Goal: Task Accomplishment & Management: Complete application form

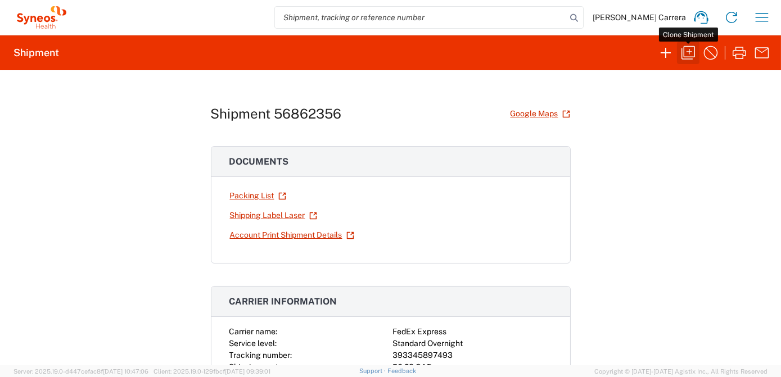
click at [686, 51] on icon "button" at bounding box center [688, 53] width 18 height 18
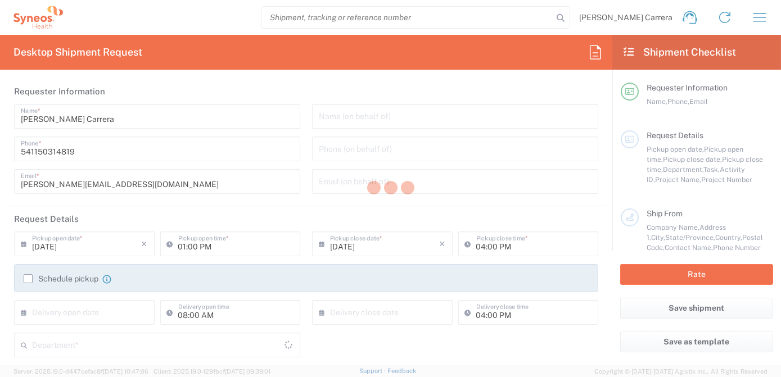
type textarea "[PERSON_NAME][EMAIL_ADDRESS][DOMAIN_NAME]"
type input "May Zaw"
type input "[STREET_ADDRESS]"
type input "[GEOGRAPHIC_DATA]"
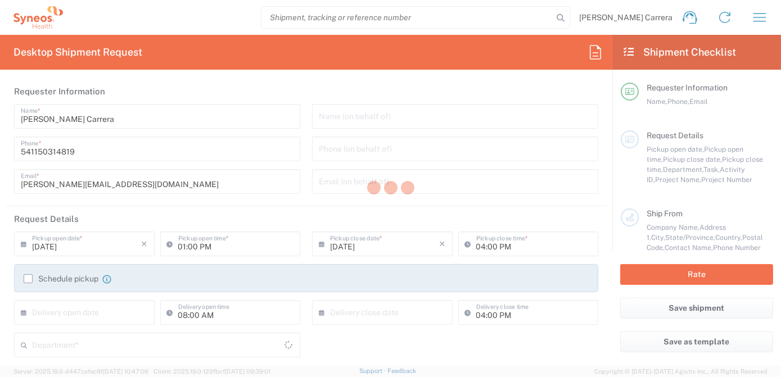
type input "K0A 3M0"
type input "MAY ZAW"
type input "[PHONE_NUMBER]"
type input "CHEO"
type input "[STREET_ADDRESS][PERSON_NAME]"
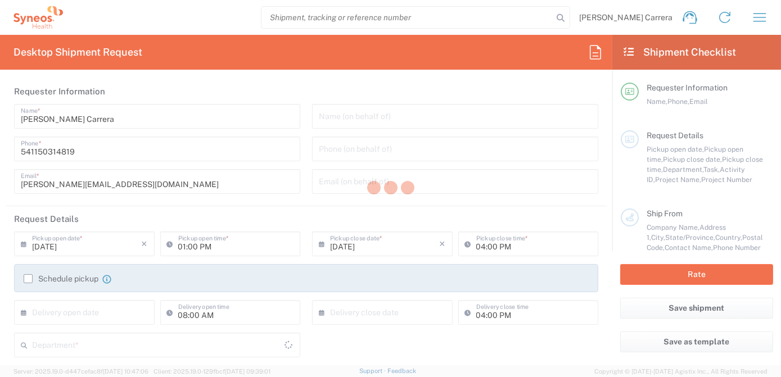
type input "Pharmacy Department Rm 1112"
type input "[GEOGRAPHIC_DATA]"
type input "K1H 8L1"
type input "[PERSON_NAME]"
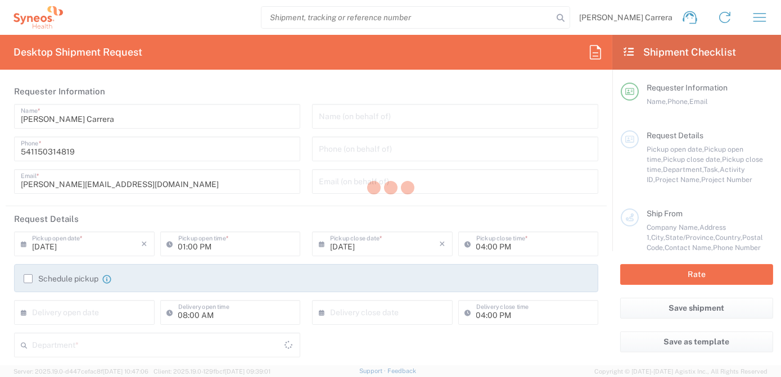
type input "613737-7600"
type input "[PERSON_NAME] Rsrch Grp ([GEOGRAPHIC_DATA]) In"
type input "Sender/Shipper"
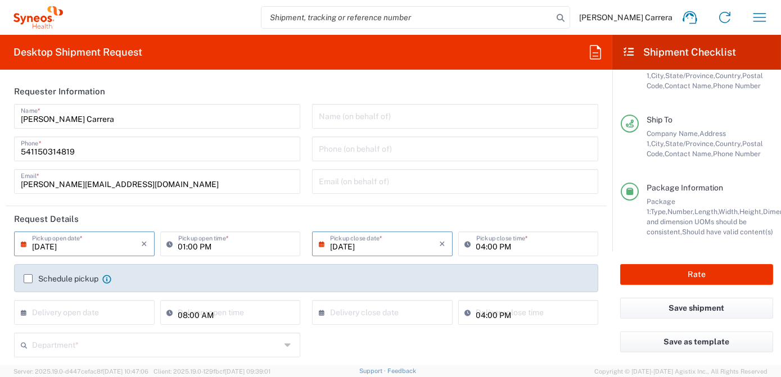
scroll to position [180, 0]
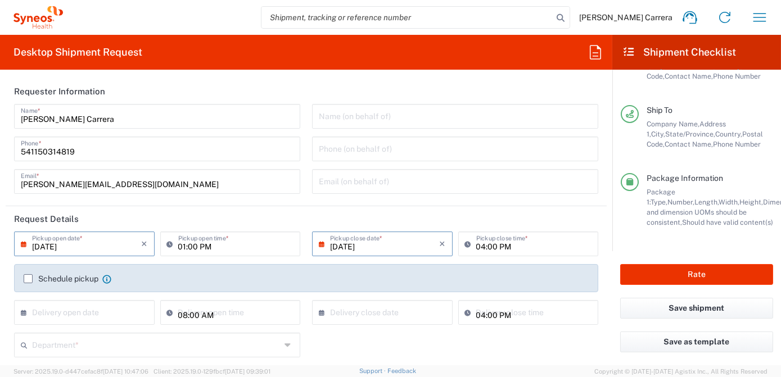
type input "[GEOGRAPHIC_DATA]"
type input "Envelope"
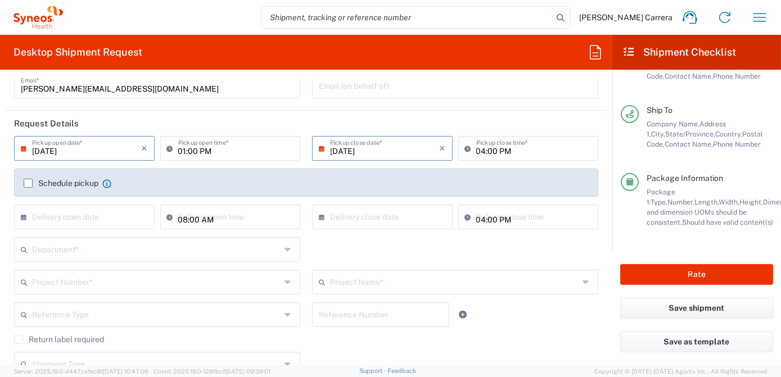
type input "OPP 01552"
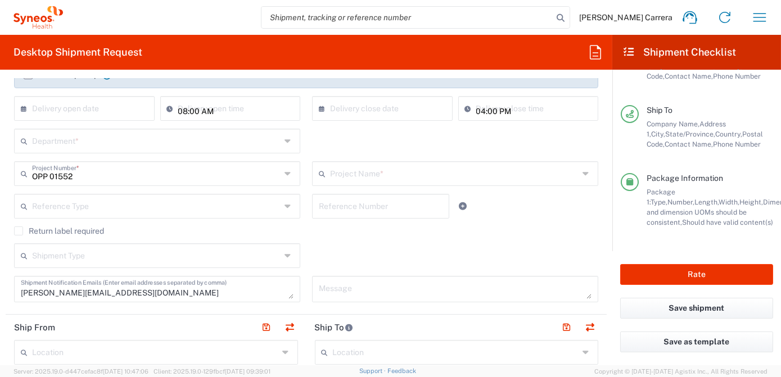
type input "[GEOGRAPHIC_DATA]"
type input "802-AMO-002"
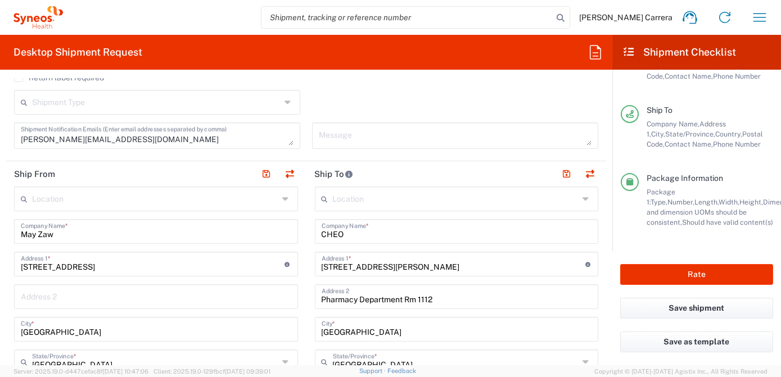
type input "3190"
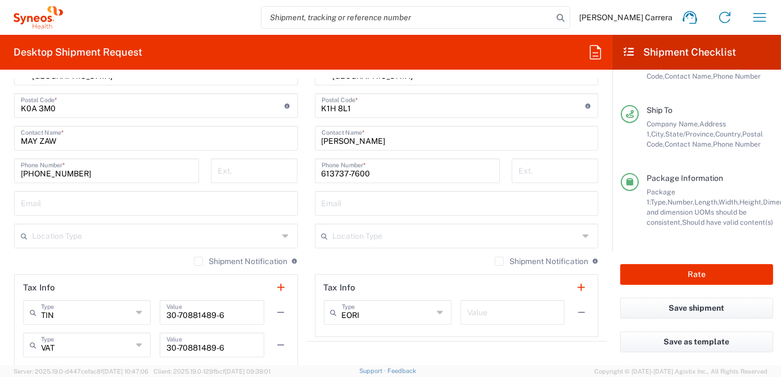
scroll to position [613, 0]
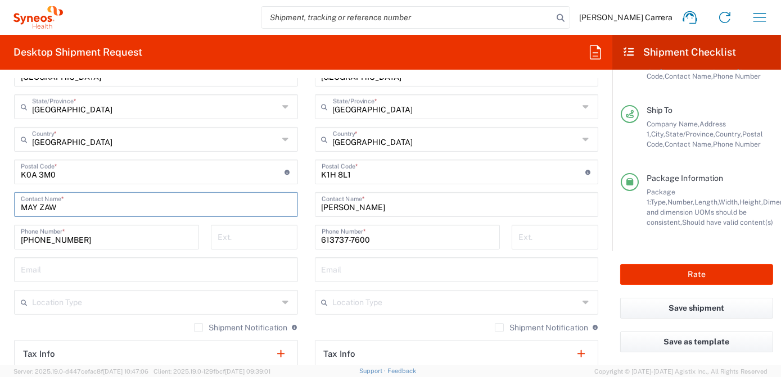
drag, startPoint x: 73, startPoint y: 208, endPoint x: 10, endPoint y: 209, distance: 63.0
click at [12, 210] on main "Location [PERSON_NAME] LLC-[GEOGRAPHIC_DATA] [GEOGRAPHIC_DATA] [GEOGRAPHIC_DATA…" at bounding box center [156, 183] width 301 height 505
type input "[PERSON_NAME]"
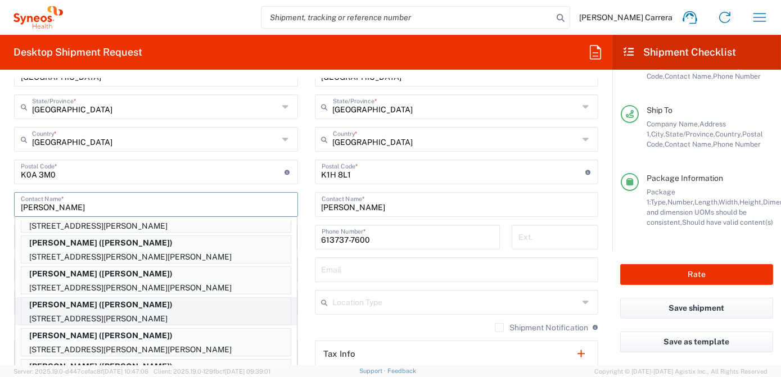
scroll to position [66, 0]
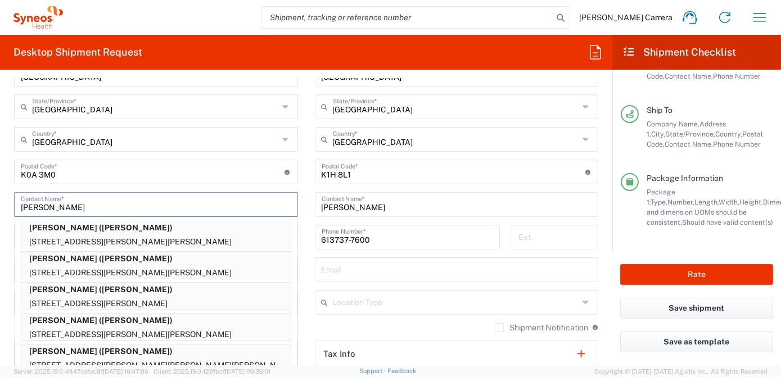
click at [0, 201] on html "[PERSON_NAME] Carrera Home Shipment estimator Shipment tracking Desktop shipmen…" at bounding box center [390, 188] width 781 height 377
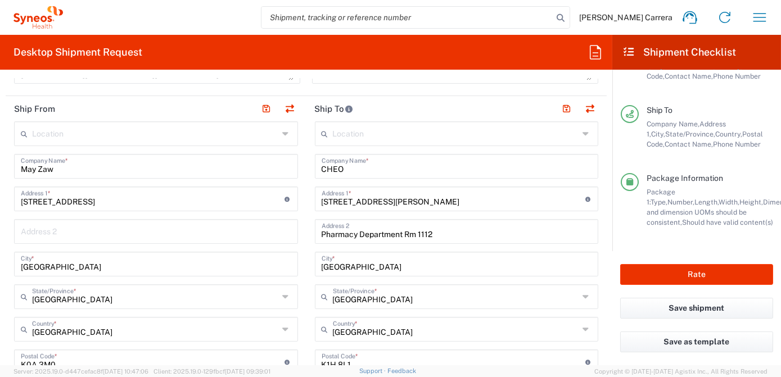
scroll to position [409, 0]
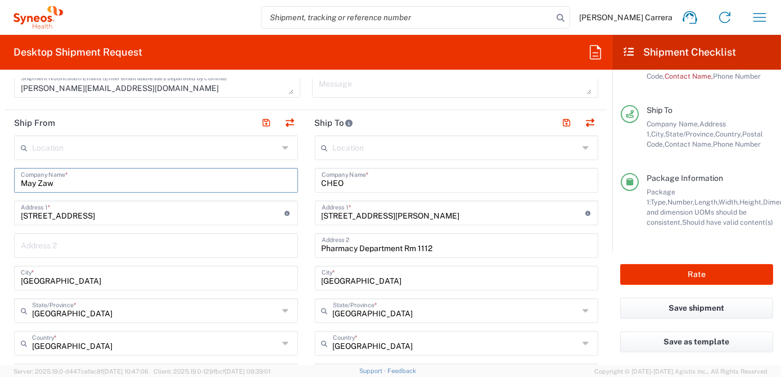
drag, startPoint x: 57, startPoint y: 179, endPoint x: 0, endPoint y: 178, distance: 56.8
click at [0, 178] on html "[PERSON_NAME] Carrera Home Shipment estimator Shipment tracking Desktop shipmen…" at bounding box center [390, 188] width 781 height 377
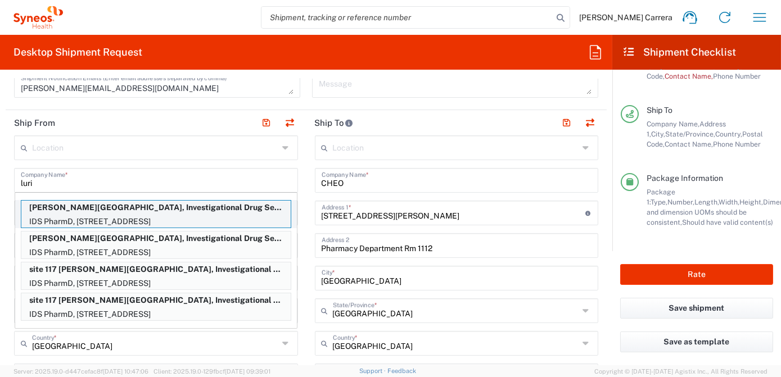
click at [70, 211] on p "[PERSON_NAME][GEOGRAPHIC_DATA], Investigational Drug Service Pharmacy ([PERSON_…" at bounding box center [155, 208] width 269 height 14
type input "[PERSON_NAME] Children’s [GEOGRAPHIC_DATA], Investigational Drug Service Pharma…"
type input "IDS PharmD, [STREET_ADDRESS]"
type input "Room 19-371"
type input "[GEOGRAPHIC_DATA]"
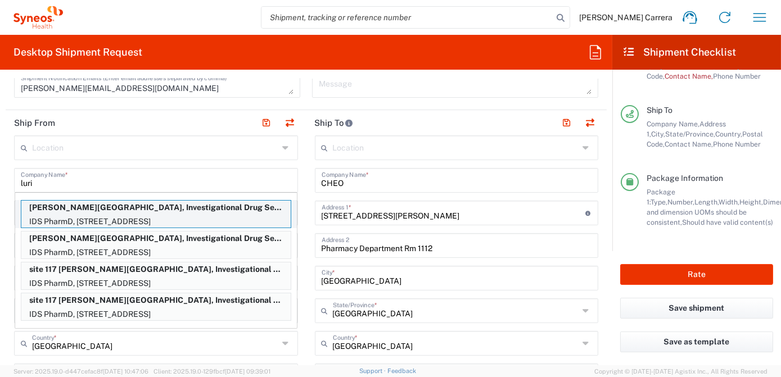
type input "[GEOGRAPHIC_DATA]"
type input "60611"
type input "[PERSON_NAME]"
type input "[PHONE_NUMBER]"
type input "[PERSON_NAME][EMAIL_ADDRESS][DOMAIN_NAME]"
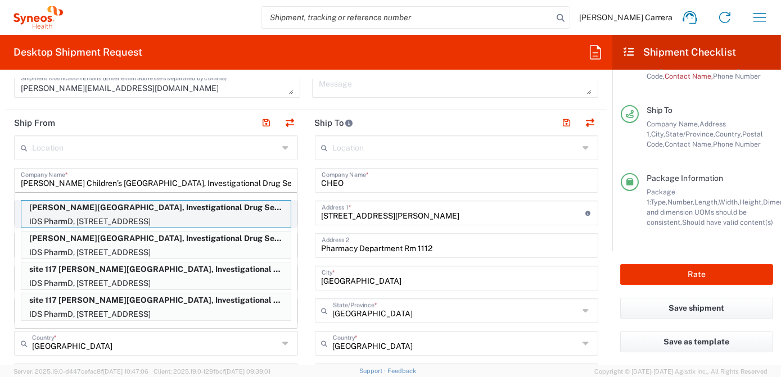
type input "Sender/Shipper"
type input "Delivery Duty Paid"
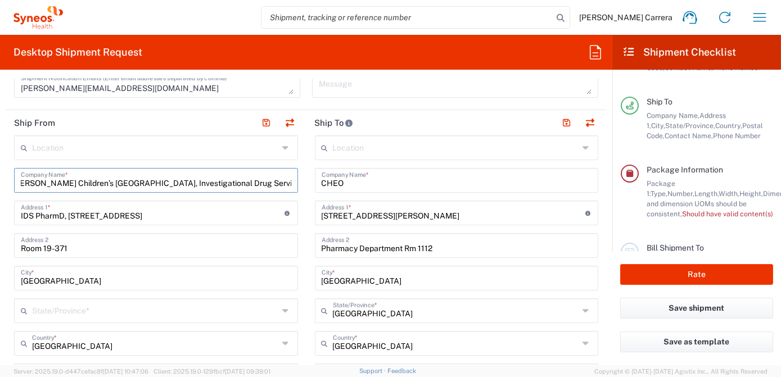
type input "[US_STATE]"
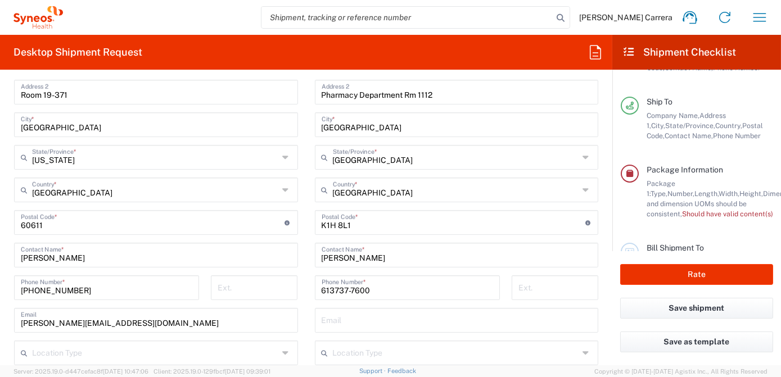
scroll to position [0, 0]
drag, startPoint x: 82, startPoint y: 257, endPoint x: -2, endPoint y: 254, distance: 84.4
click at [0, 254] on html "[PERSON_NAME] Carrera Home Shipment estimator Shipment tracking Desktop shipmen…" at bounding box center [390, 188] width 781 height 377
type input "[PERSON_NAME]"
drag, startPoint x: 150, startPoint y: 326, endPoint x: -2, endPoint y: 313, distance: 152.9
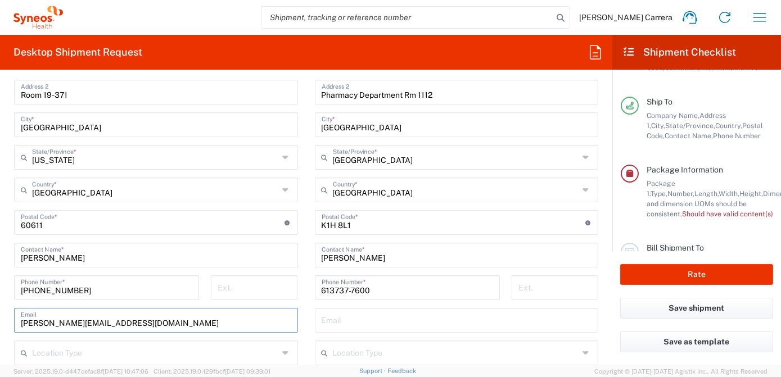
click at [0, 313] on html "[PERSON_NAME] Carrera Home Shipment estimator Shipment tracking Desktop shipmen…" at bounding box center [390, 188] width 781 height 377
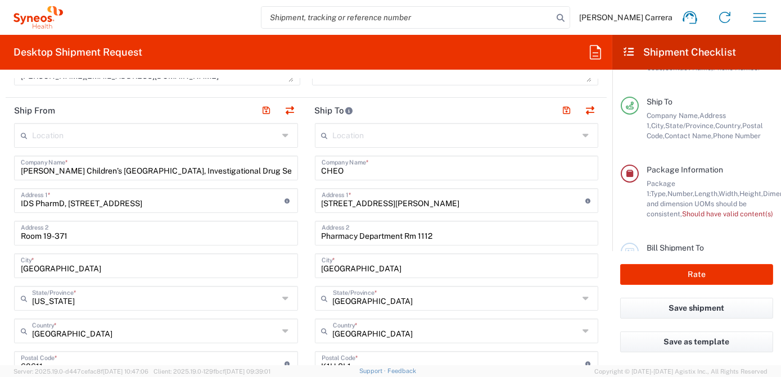
scroll to position [409, 0]
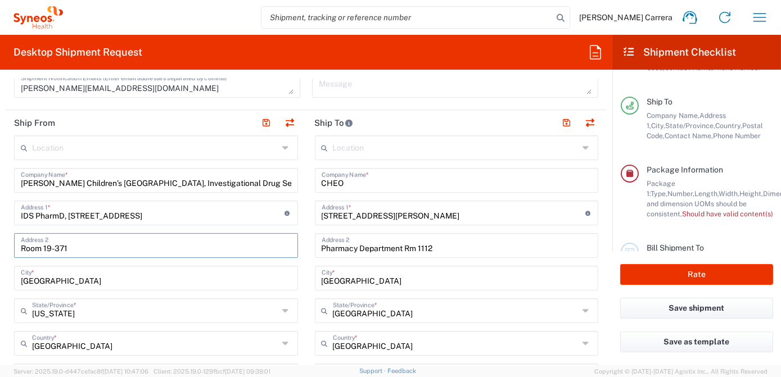
drag, startPoint x: 69, startPoint y: 248, endPoint x: -2, endPoint y: 246, distance: 71.4
click at [0, 246] on html "[PERSON_NAME] Carrera Home Shipment estimator Shipment tracking Desktop shipmen…" at bounding box center [390, 188] width 781 height 377
type input "BOx 51"
click at [21, 182] on input "[PERSON_NAME] Children’s [GEOGRAPHIC_DATA], Investigational Drug Service Pharma…" at bounding box center [156, 180] width 270 height 20
type input "Site 117- [PERSON_NAME][GEOGRAPHIC_DATA], Investigational Drug Service Pharmacy"
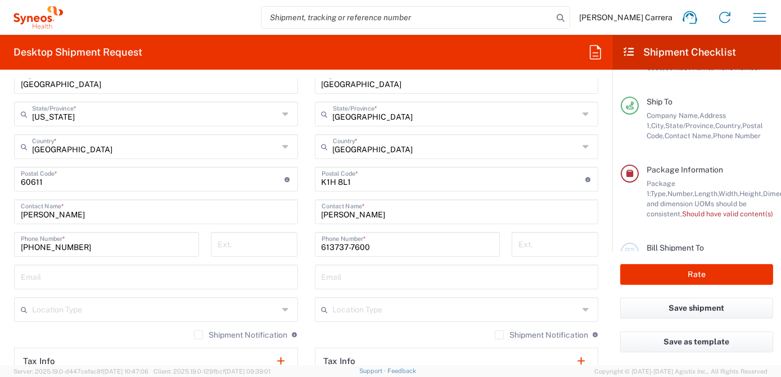
scroll to position [613, 0]
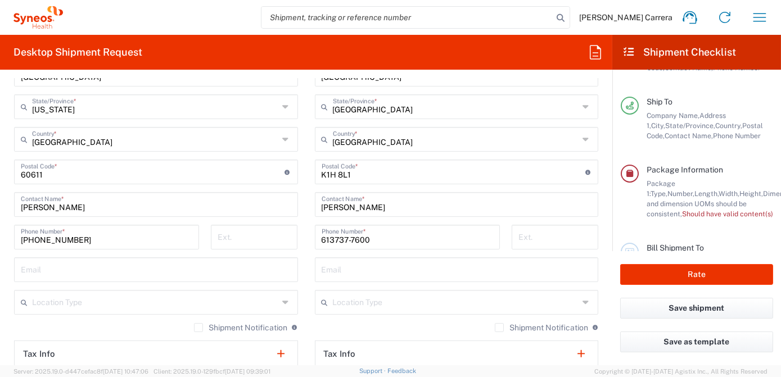
click at [57, 270] on input "text" at bounding box center [156, 269] width 270 height 20
paste input "[EMAIL_ADDRESS][DOMAIN_NAME]"
type input "[EMAIL_ADDRESS][DOMAIN_NAME]"
drag, startPoint x: 30, startPoint y: 236, endPoint x: 0, endPoint y: 238, distance: 30.4
click at [0, 238] on html "[PERSON_NAME] Carrera Home Shipment estimator Shipment tracking Desktop shipmen…" at bounding box center [390, 188] width 781 height 377
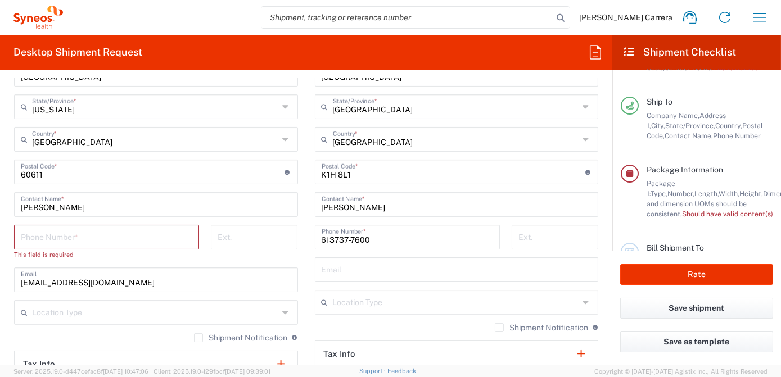
click at [48, 236] on input "tel" at bounding box center [107, 237] width 172 height 20
paste input "[PHONE_NUMBER]"
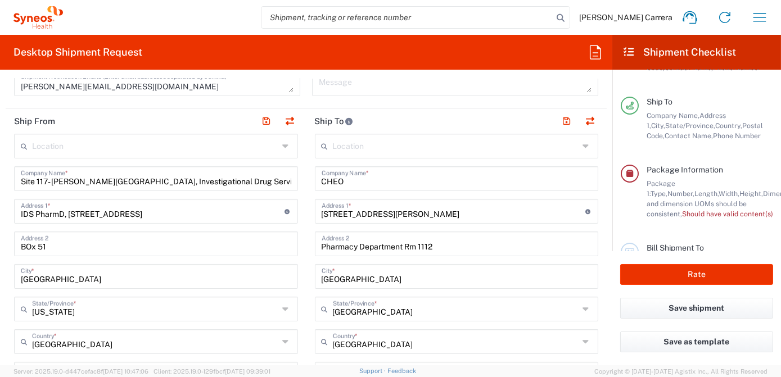
scroll to position [409, 0]
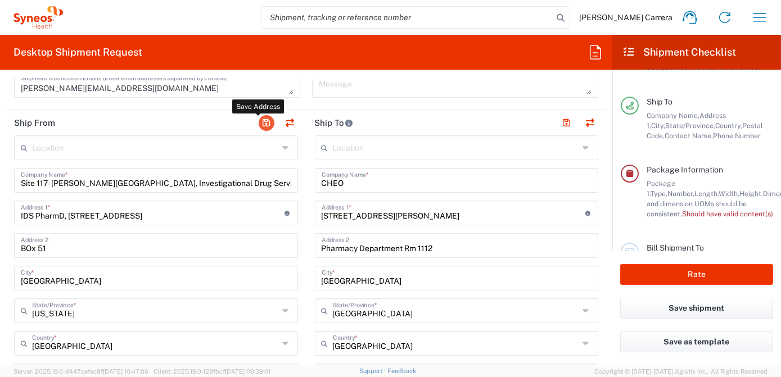
type input "[PHONE_NUMBER]"
click at [262, 124] on button "button" at bounding box center [267, 123] width 16 height 16
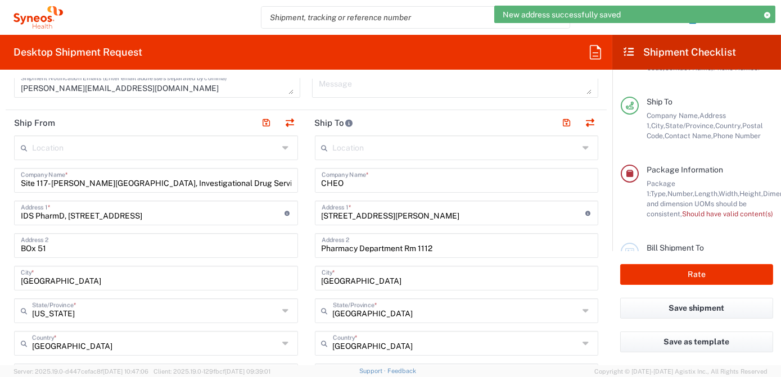
drag, startPoint x: 356, startPoint y: 183, endPoint x: 260, endPoint y: 179, distance: 95.7
click at [265, 181] on div "Ship From Location [PERSON_NAME] LLC-[GEOGRAPHIC_DATA] [GEOGRAPHIC_DATA] [GEOGR…" at bounding box center [306, 377] width 601 height 535
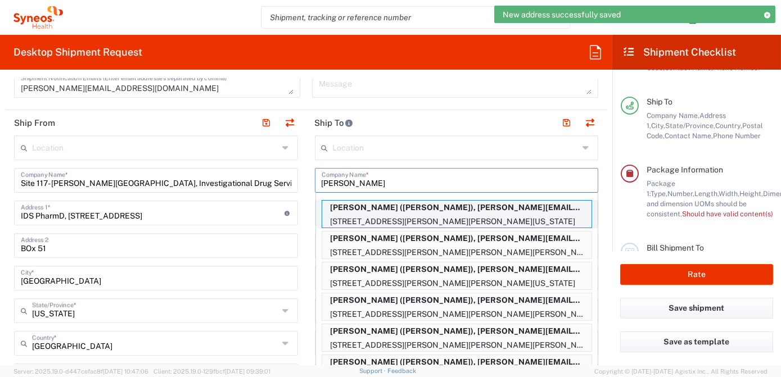
click at [382, 215] on p "[STREET_ADDRESS][PERSON_NAME][PERSON_NAME][US_STATE]" at bounding box center [456, 222] width 269 height 14
type input "[PERSON_NAME]"
type input "[STREET_ADDRESS][PERSON_NAME][PERSON_NAME]"
type input "[US_STATE]"
type input "[GEOGRAPHIC_DATA]"
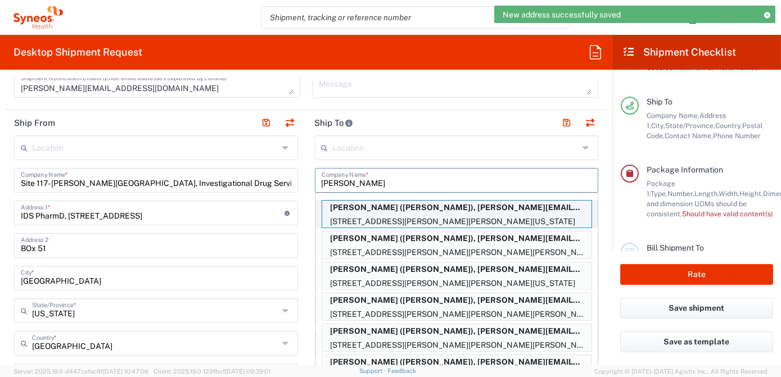
type input "50131"
type input "[PERSON_NAME]"
type input "5157831690"
type input "[PERSON_NAME][EMAIL_ADDRESS][PERSON_NAME][DOMAIN_NAME]"
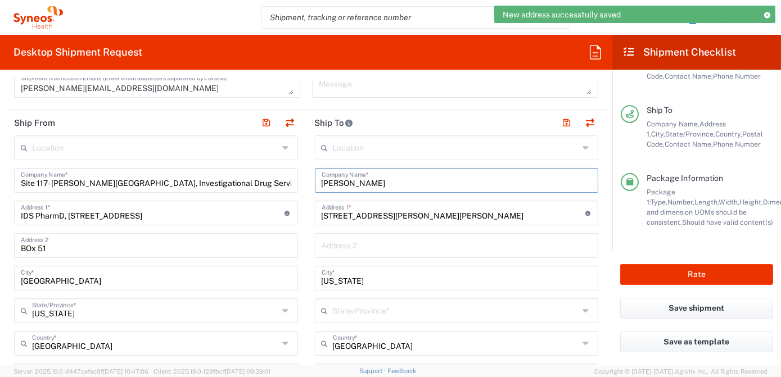
type input "[US_STATE]"
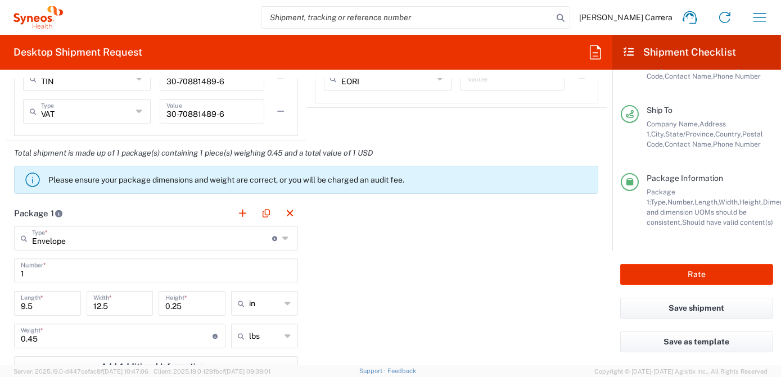
scroll to position [920, 0]
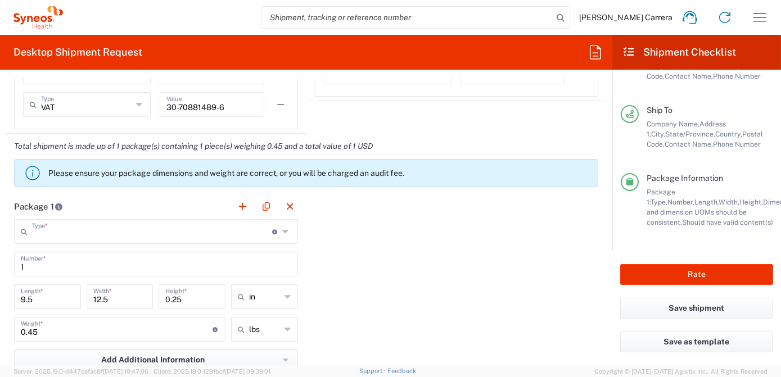
click at [87, 238] on input "text" at bounding box center [152, 231] width 240 height 20
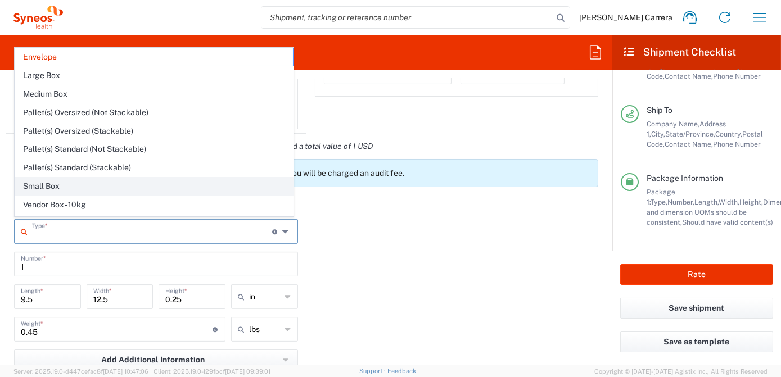
scroll to position [30, 0]
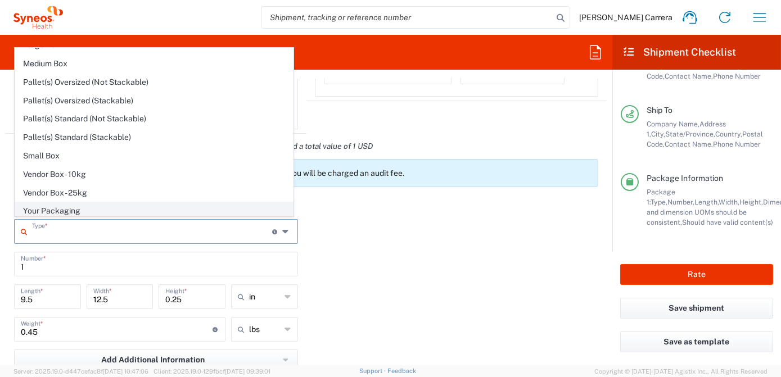
click at [69, 206] on span "Your Packaging" at bounding box center [154, 210] width 278 height 17
type input "Your Packaging"
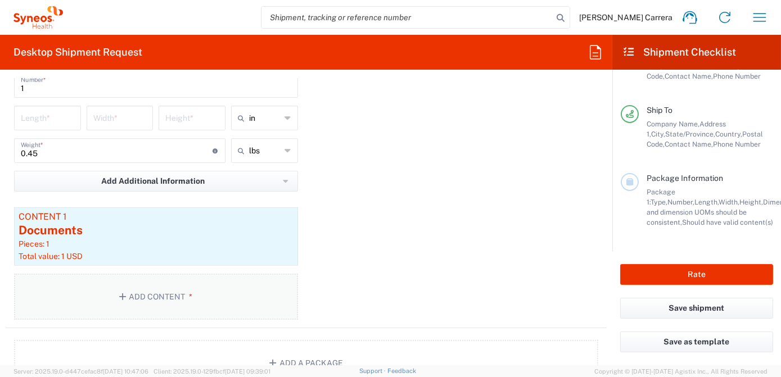
scroll to position [1125, 0]
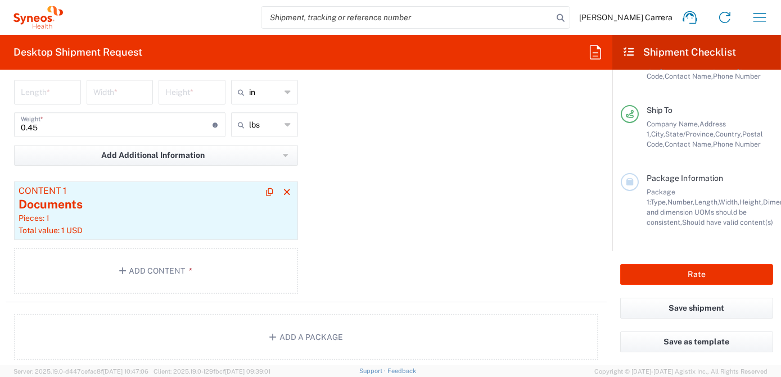
click at [70, 193] on div "Content 1" at bounding box center [156, 191] width 275 height 10
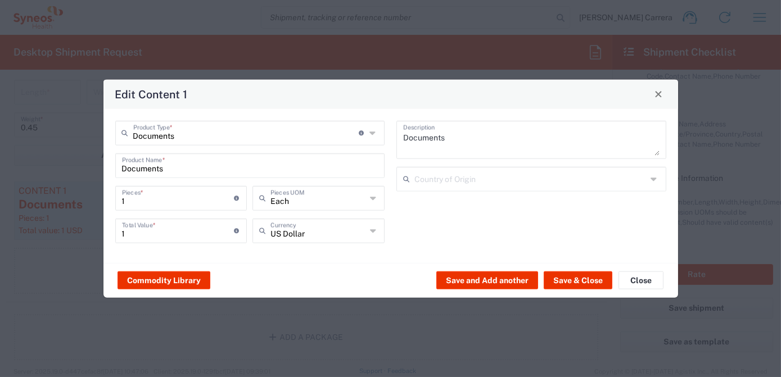
click at [660, 98] on button "Close" at bounding box center [659, 94] width 16 height 16
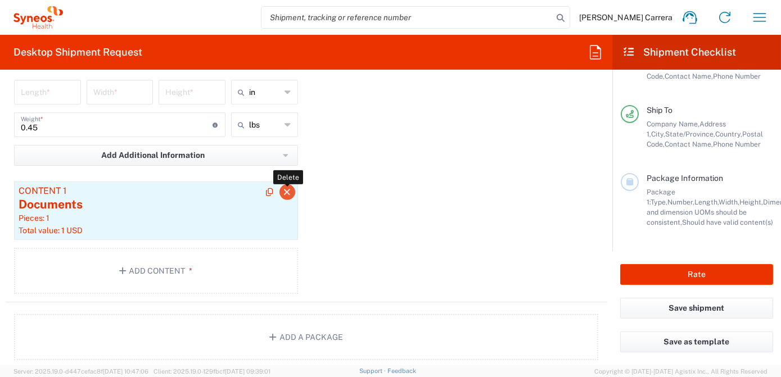
click at [283, 190] on icon "button" at bounding box center [287, 192] width 10 height 8
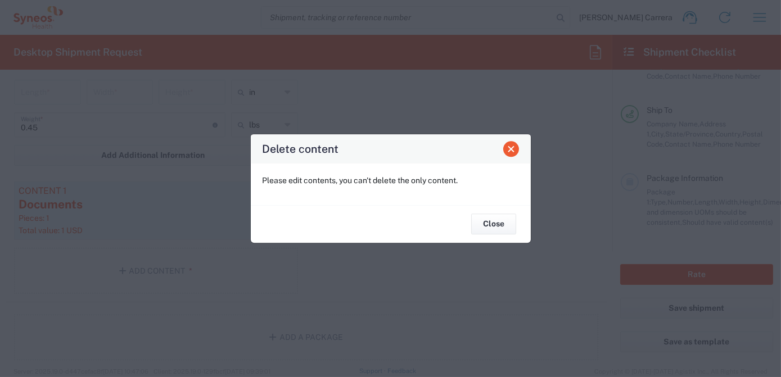
click at [514, 153] on button "Close" at bounding box center [511, 149] width 16 height 16
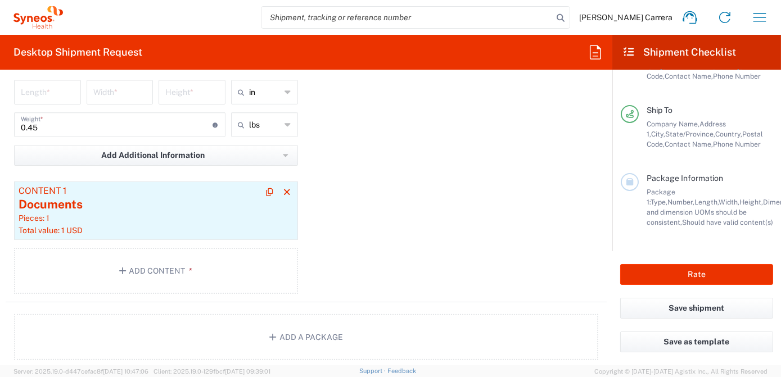
click at [84, 206] on div "Documents" at bounding box center [156, 204] width 275 height 17
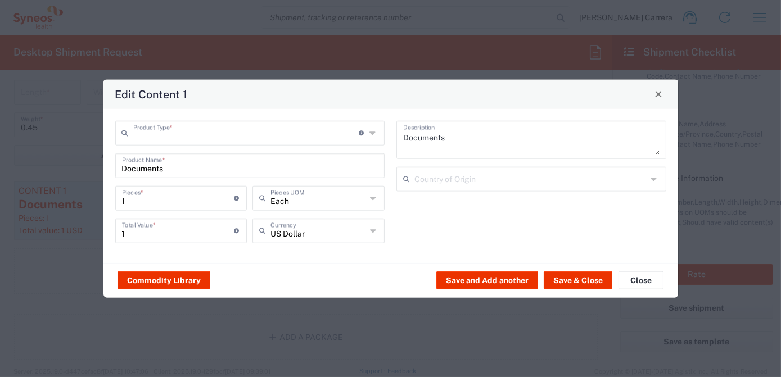
click at [178, 136] on input "text" at bounding box center [246, 132] width 226 height 20
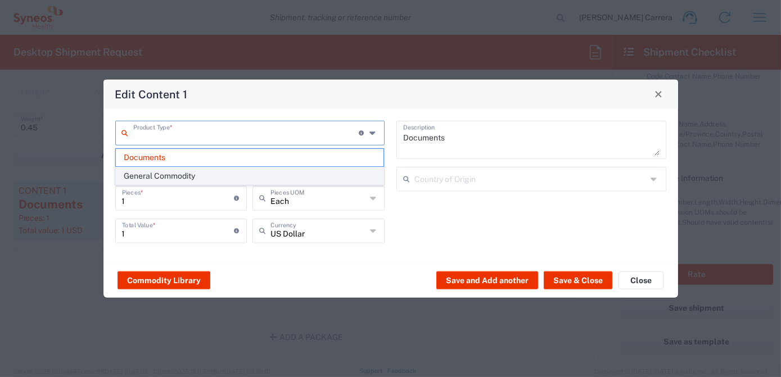
click at [166, 172] on span "General Commodity" at bounding box center [250, 176] width 268 height 17
type input "General Commodity"
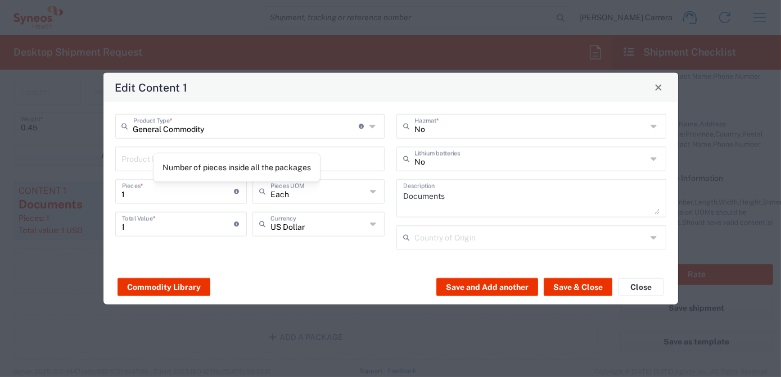
click at [157, 158] on div "Number of pieces inside all the packages" at bounding box center [237, 167] width 168 height 29
click at [120, 163] on div "Product Name *" at bounding box center [250, 158] width 270 height 25
click at [131, 160] on input "text" at bounding box center [250, 158] width 256 height 20
type input "Lab KIt"
click at [583, 289] on button "Save & Close" at bounding box center [578, 287] width 69 height 18
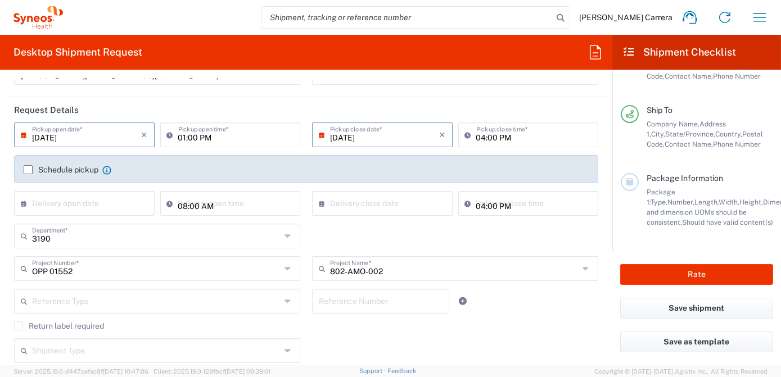
scroll to position [102, 0]
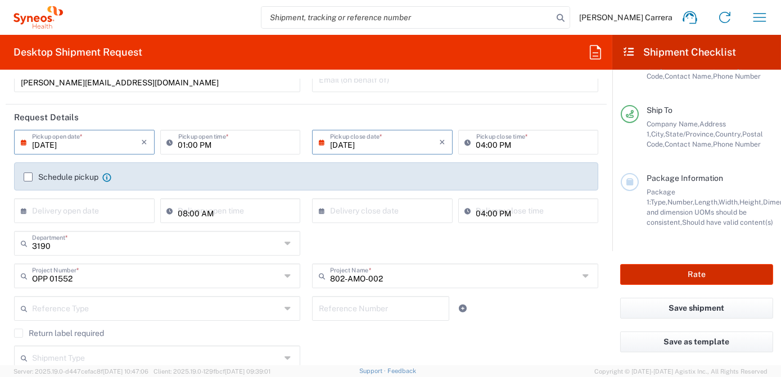
click at [679, 275] on button "Rate" at bounding box center [696, 274] width 153 height 21
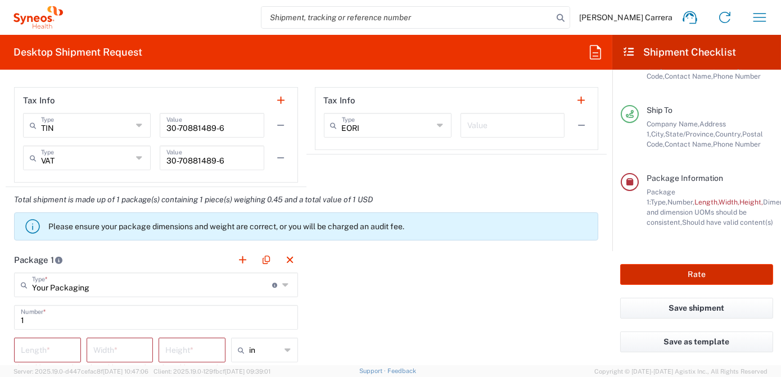
scroll to position [971, 0]
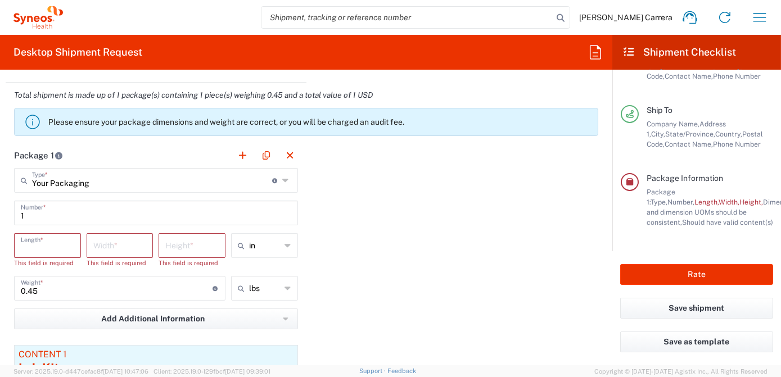
click at [45, 243] on input "number" at bounding box center [47, 245] width 53 height 20
type input "15"
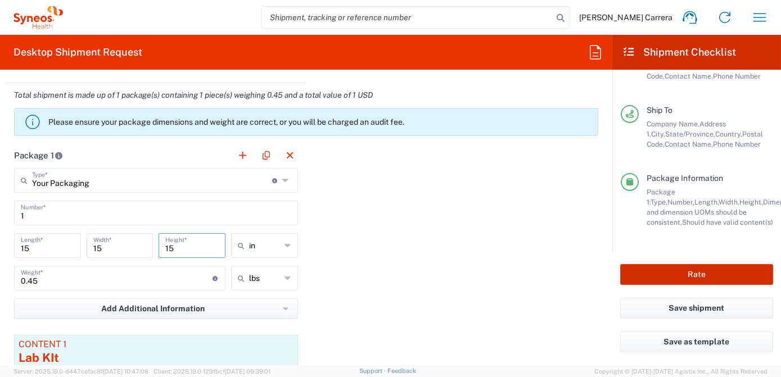
type input "15"
click at [700, 281] on button "Rate" at bounding box center [696, 274] width 153 height 21
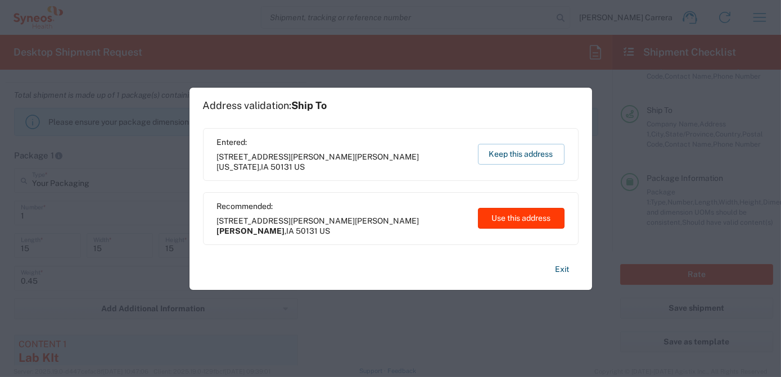
click at [536, 223] on button "Use this address" at bounding box center [521, 218] width 87 height 21
type input "[PERSON_NAME]"
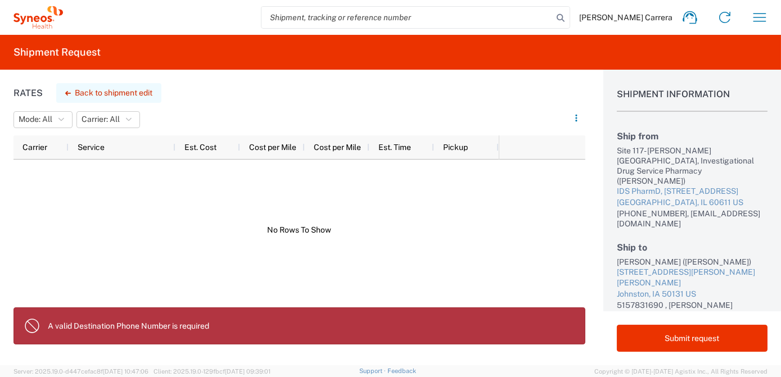
click at [96, 92] on button "Back to shipment edit" at bounding box center [108, 93] width 105 height 20
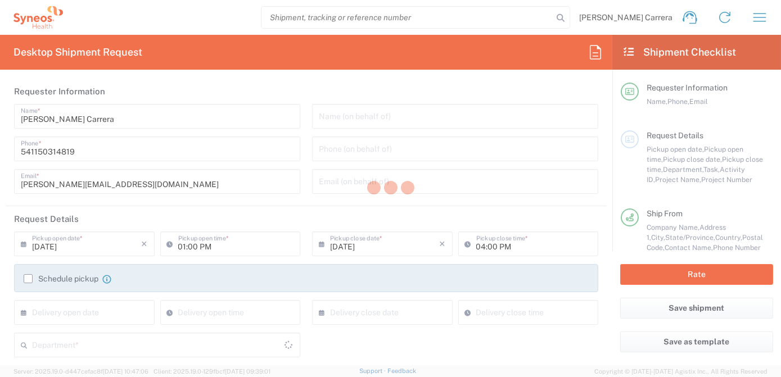
type input "[US_STATE]"
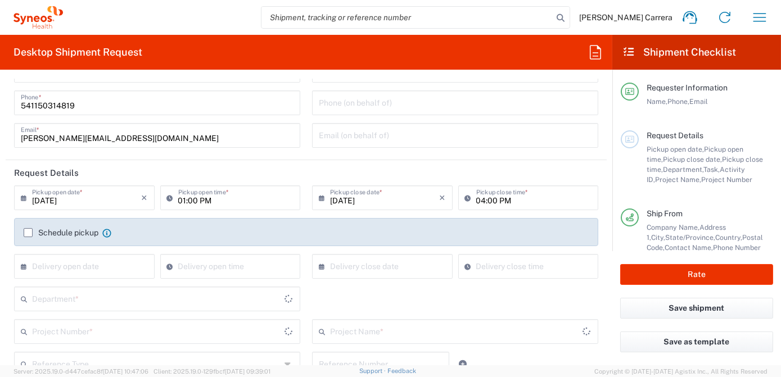
type input "OPP 01552"
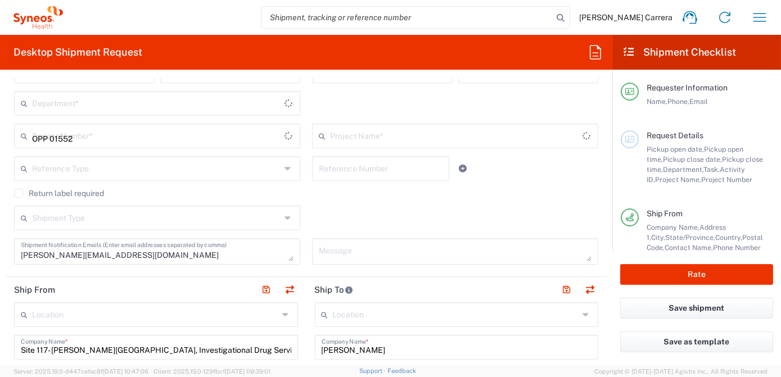
type input "Your Packaging"
type input "802-AMO-002"
type input "[US_STATE]"
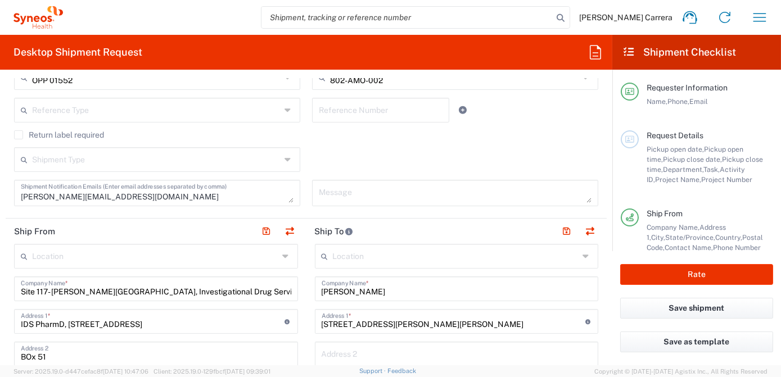
type input "3190"
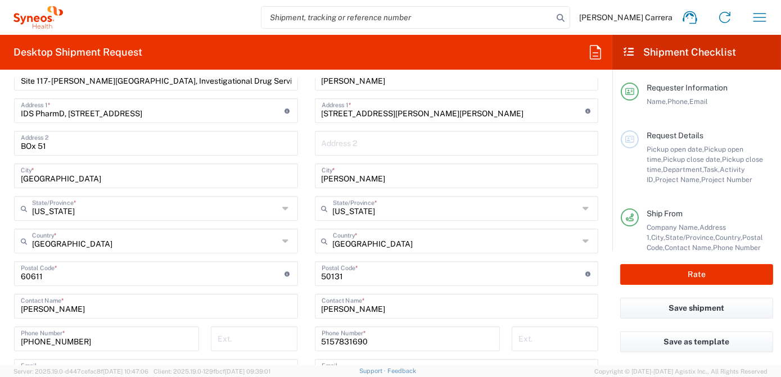
scroll to position [613, 0]
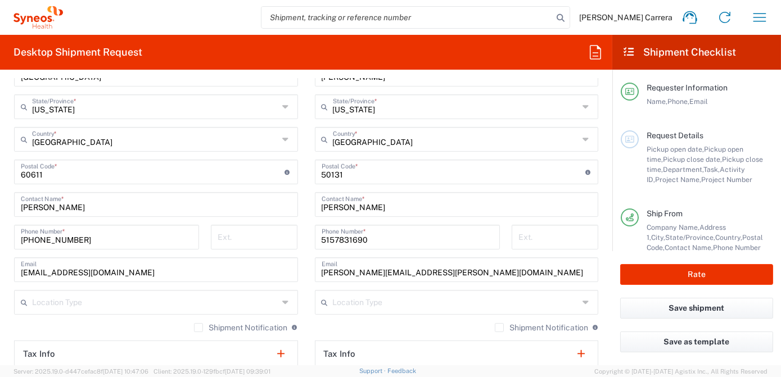
click at [375, 242] on input "5157831690" at bounding box center [408, 237] width 172 height 20
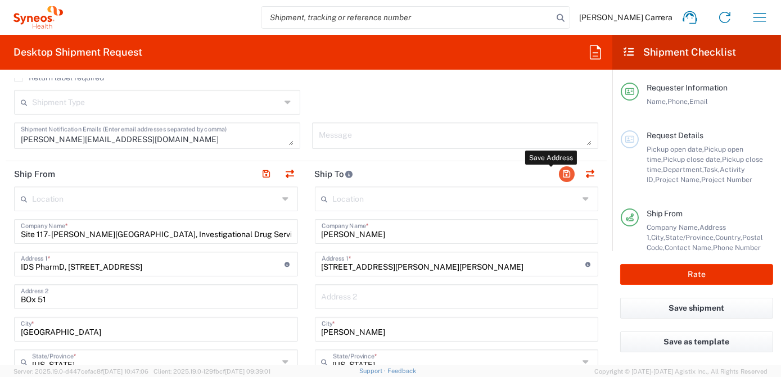
type input "5157831690"
drag, startPoint x: 559, startPoint y: 170, endPoint x: 707, endPoint y: 275, distance: 181.5
click at [559, 170] on button "button" at bounding box center [567, 174] width 16 height 16
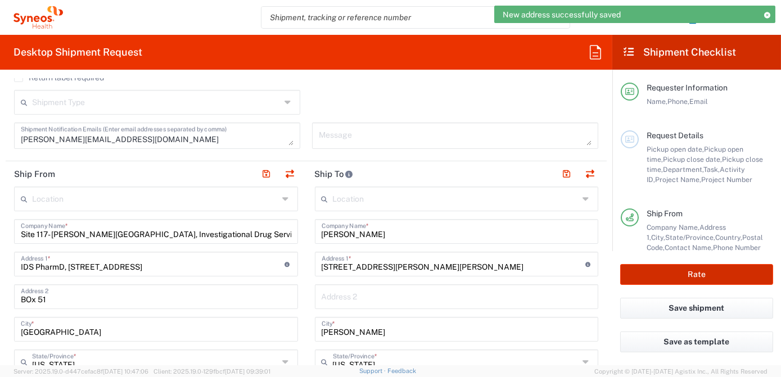
click at [708, 272] on button "Rate" at bounding box center [696, 274] width 153 height 21
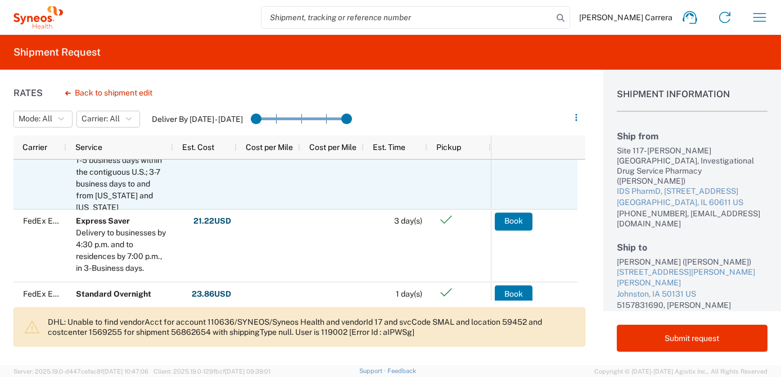
scroll to position [51, 0]
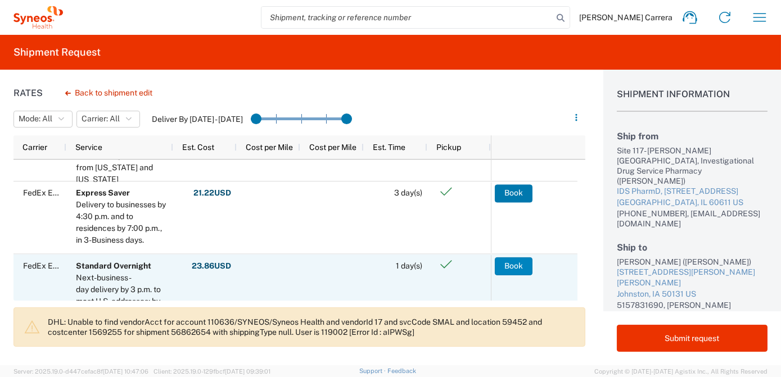
click at [512, 263] on button "Book" at bounding box center [514, 266] width 38 height 18
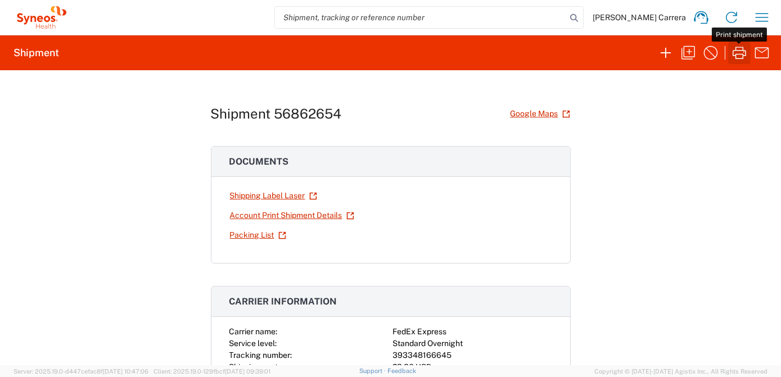
click at [739, 50] on icon "button" at bounding box center [739, 53] width 13 height 12
